Goal: Information Seeking & Learning: Understand process/instructions

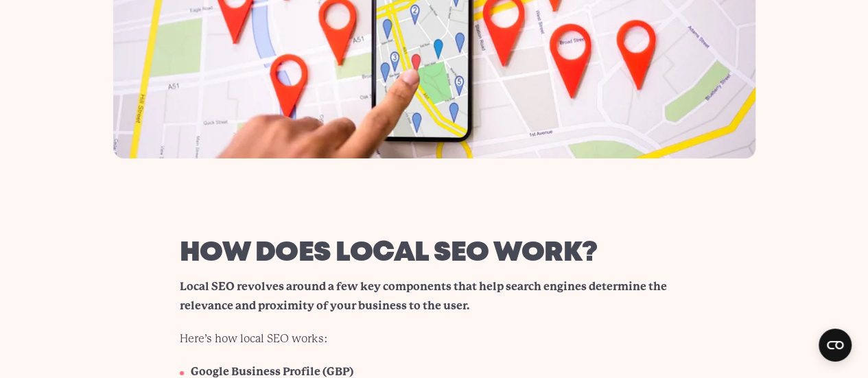
scroll to position [2402, 0]
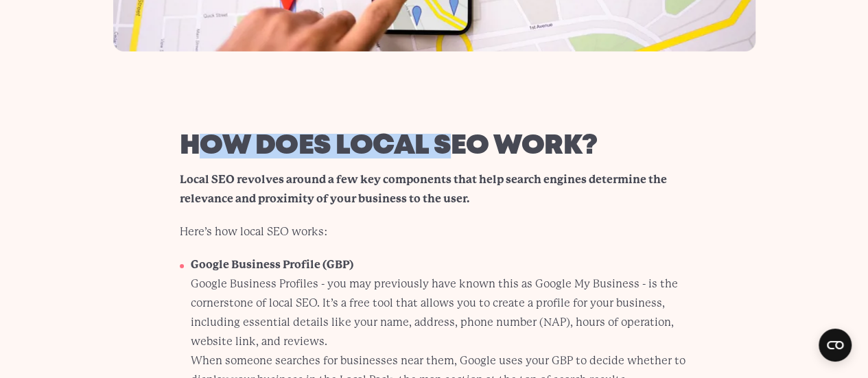
drag, startPoint x: 209, startPoint y: 145, endPoint x: 445, endPoint y: 163, distance: 236.8
click at [445, 159] on h2 "How does local SEO work?" at bounding box center [434, 146] width 509 height 25
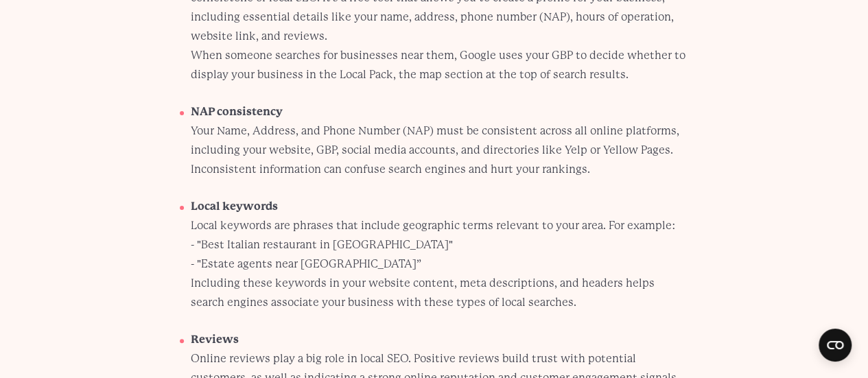
scroll to position [2814, 0]
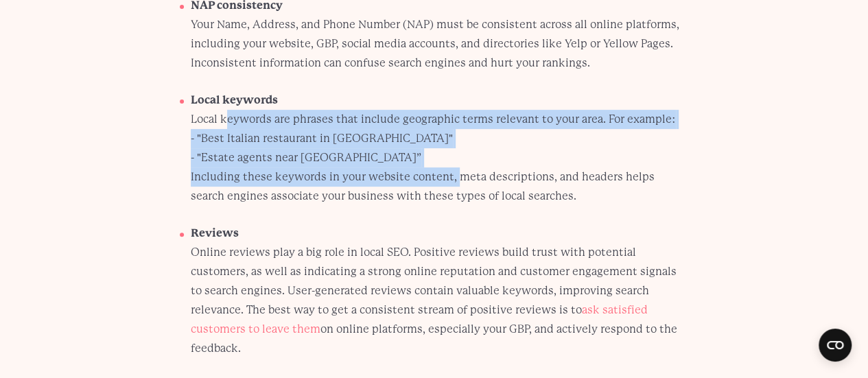
drag, startPoint x: 243, startPoint y: 122, endPoint x: 452, endPoint y: 180, distance: 216.5
click at [452, 180] on li "Local keywords Local keywords are phrases that include geographic terms relevan…" at bounding box center [440, 154] width 498 height 126
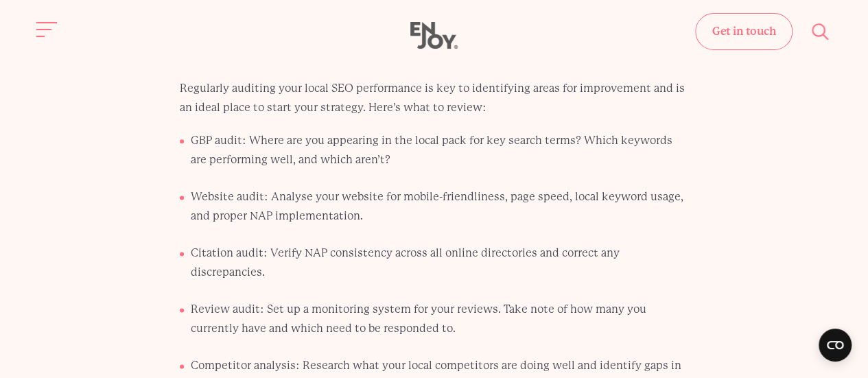
scroll to position [3295, 0]
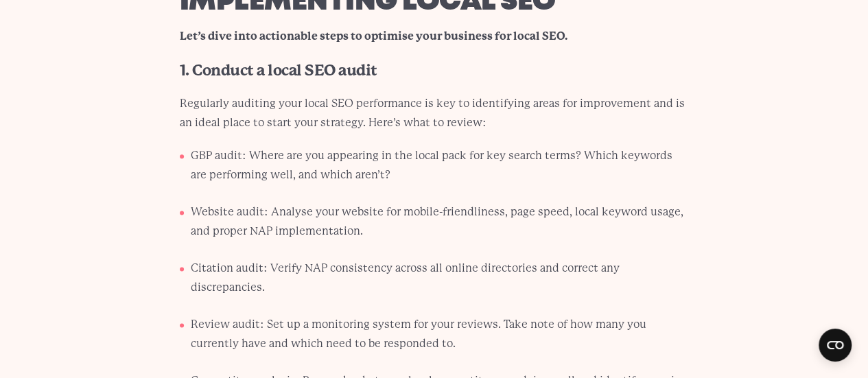
scroll to position [3432, 0]
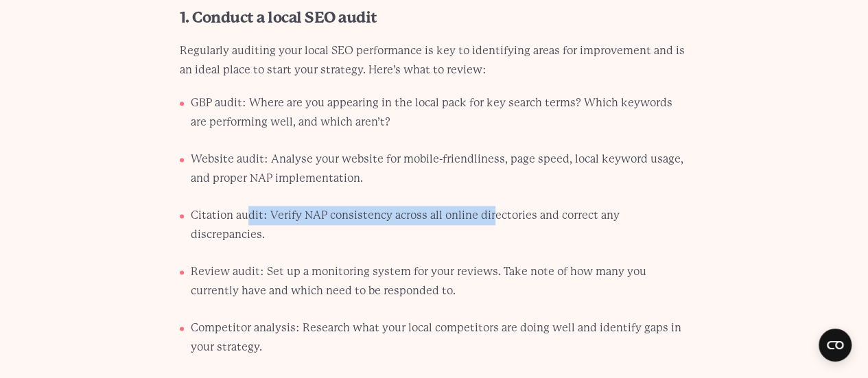
drag, startPoint x: 290, startPoint y: 183, endPoint x: 502, endPoint y: 189, distance: 212.9
click at [496, 206] on li "Citation audit: Verify NAP consistency across all online directories and correc…" at bounding box center [440, 230] width 498 height 49
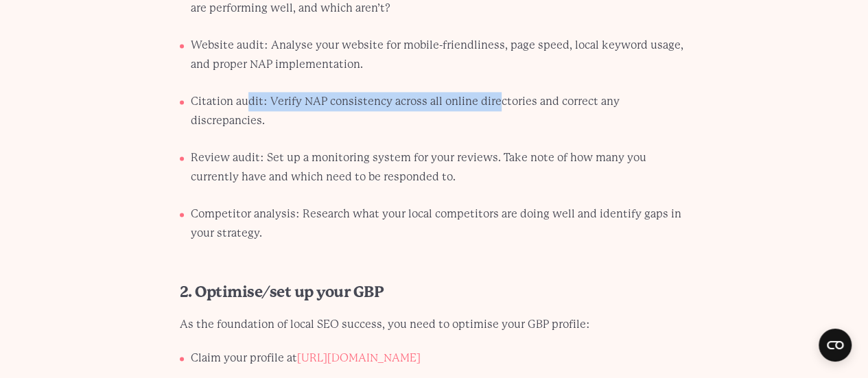
scroll to position [3775, 0]
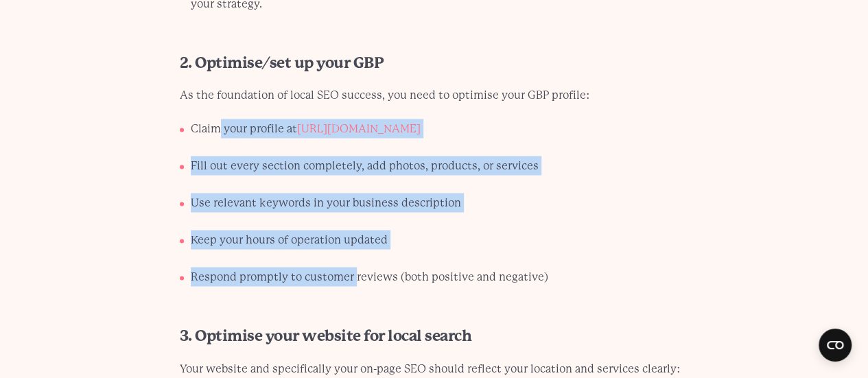
drag, startPoint x: 229, startPoint y: 78, endPoint x: 352, endPoint y: 219, distance: 186.8
click at [352, 219] on ul "Claim your profile at [URL][DOMAIN_NAME] Fill out every section completely, add…" at bounding box center [434, 208] width 509 height 178
click at [352, 267] on li "Respond promptly to customer reviews (both positive and negative)" at bounding box center [440, 282] width 498 height 30
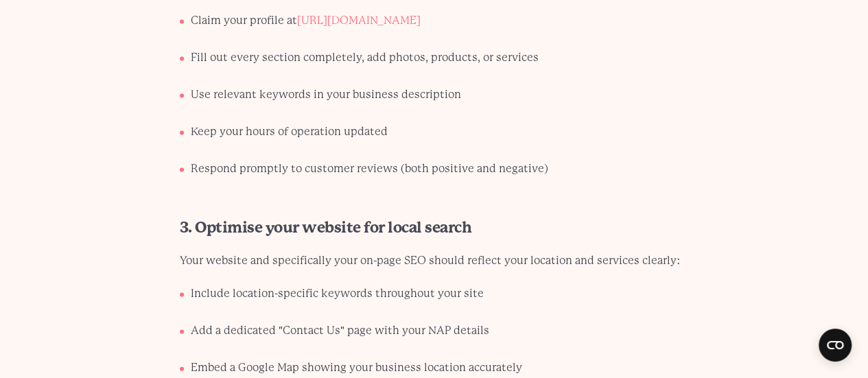
scroll to position [3913, 0]
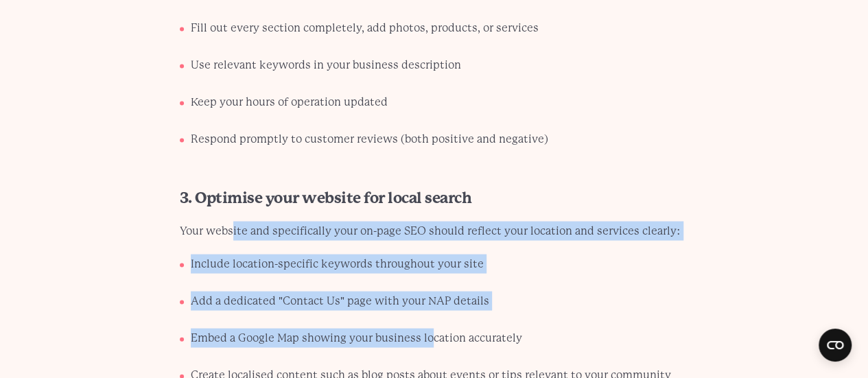
drag, startPoint x: 389, startPoint y: 267, endPoint x: 423, endPoint y: 280, distance: 36.7
click at [426, 288] on div "Step-by-[PERSON_NAME] on implementing local SEO Let’s dive into actionable step…" at bounding box center [434, 14] width 575 height 1164
click at [423, 329] on li "Embed a Google Map showing your business location accurately" at bounding box center [440, 344] width 498 height 30
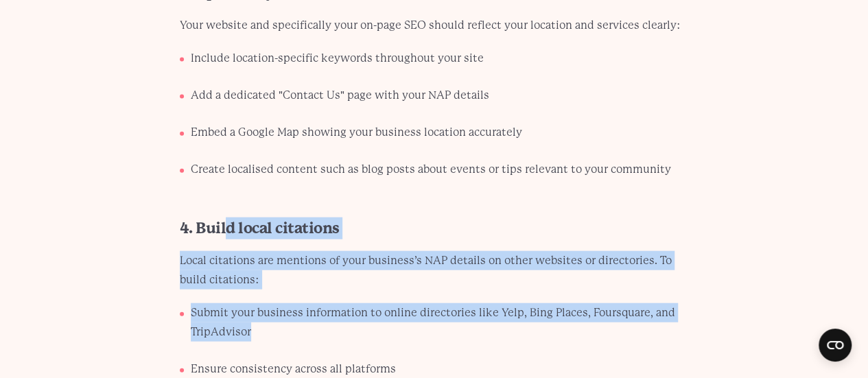
drag, startPoint x: 389, startPoint y: 267, endPoint x: 432, endPoint y: 286, distance: 47.7
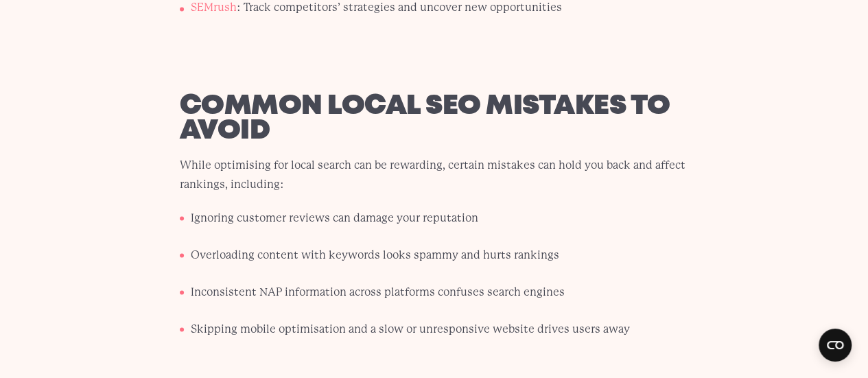
scroll to position [6384, 0]
